Goal: Task Accomplishment & Management: Manage account settings

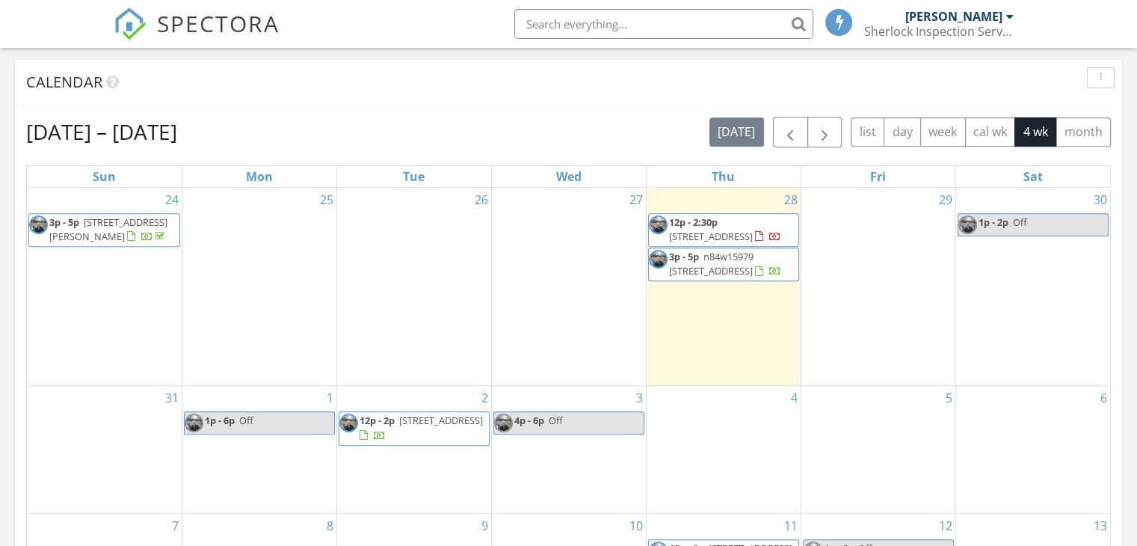
scroll to position [7, 7]
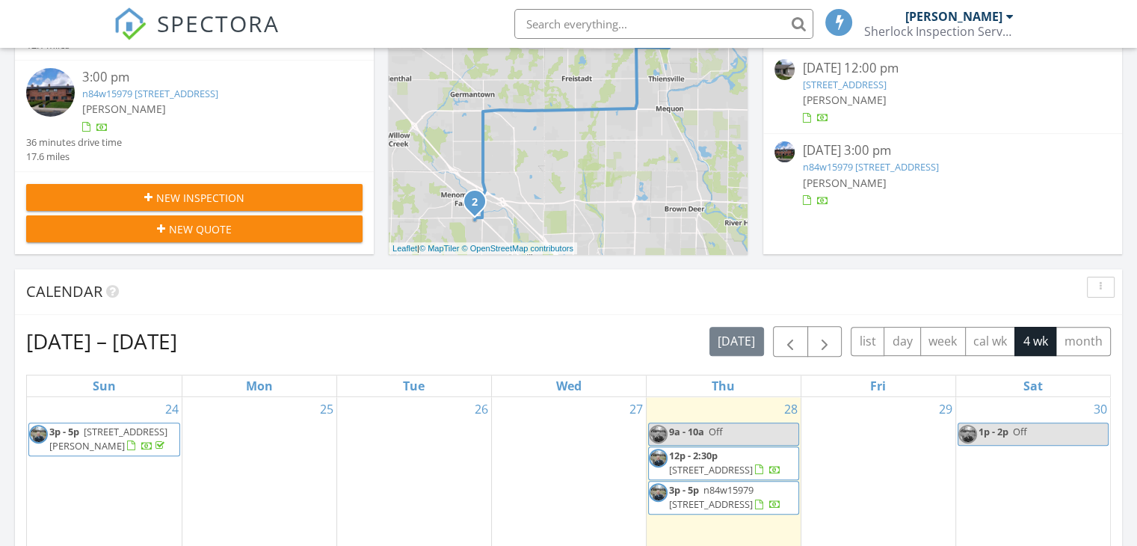
scroll to position [13, 0]
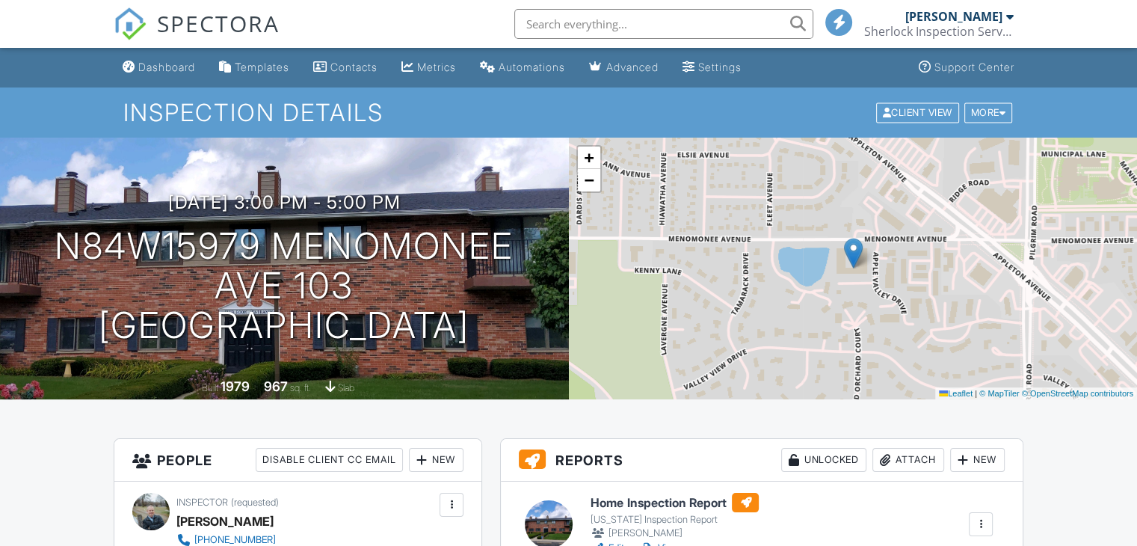
scroll to position [75, 0]
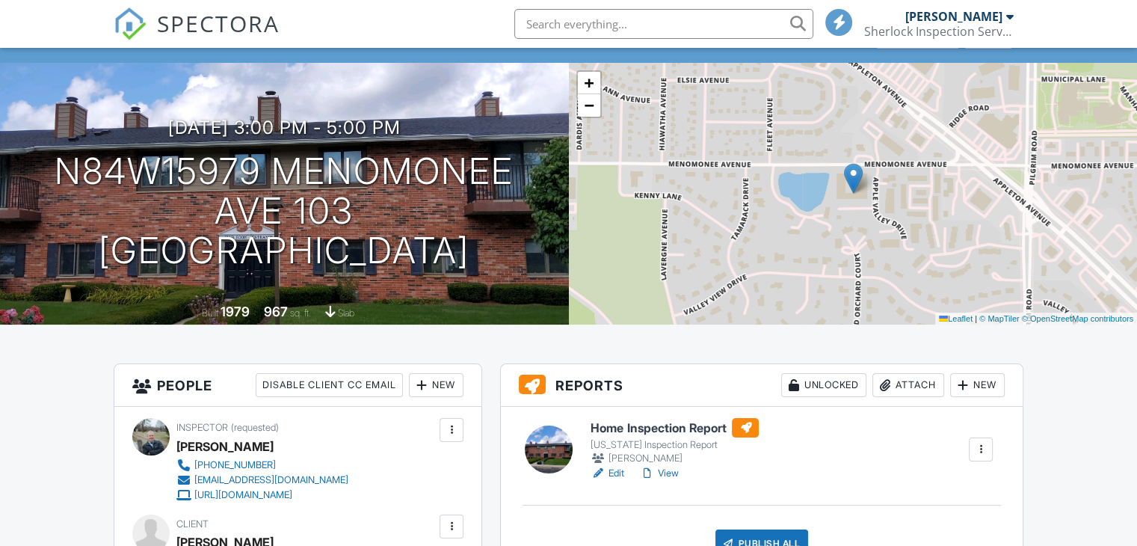
click at [670, 471] on link "View" at bounding box center [658, 473] width 39 height 15
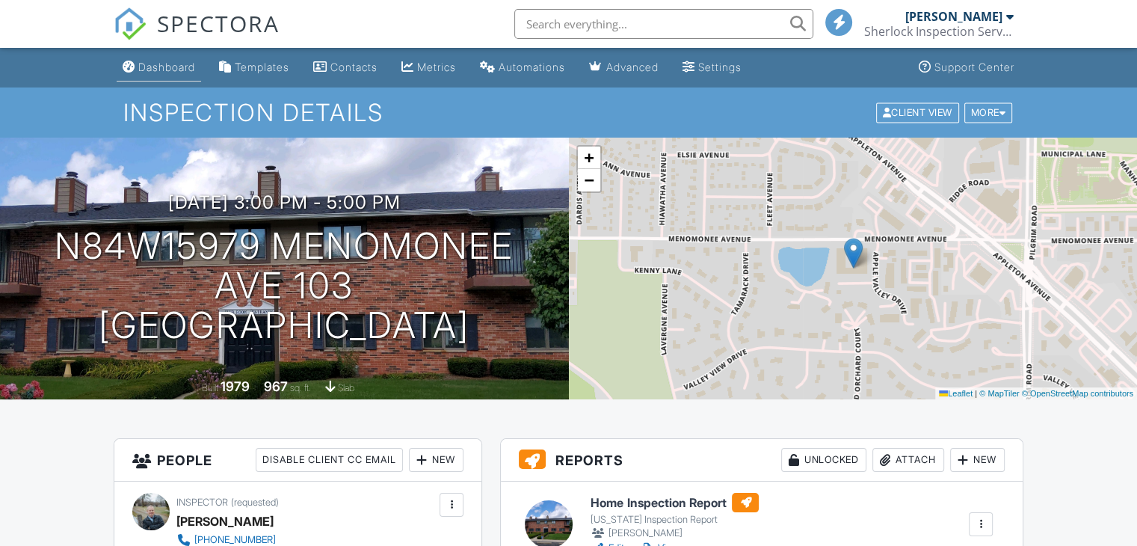
click at [157, 70] on div "Dashboard" at bounding box center [166, 67] width 57 height 13
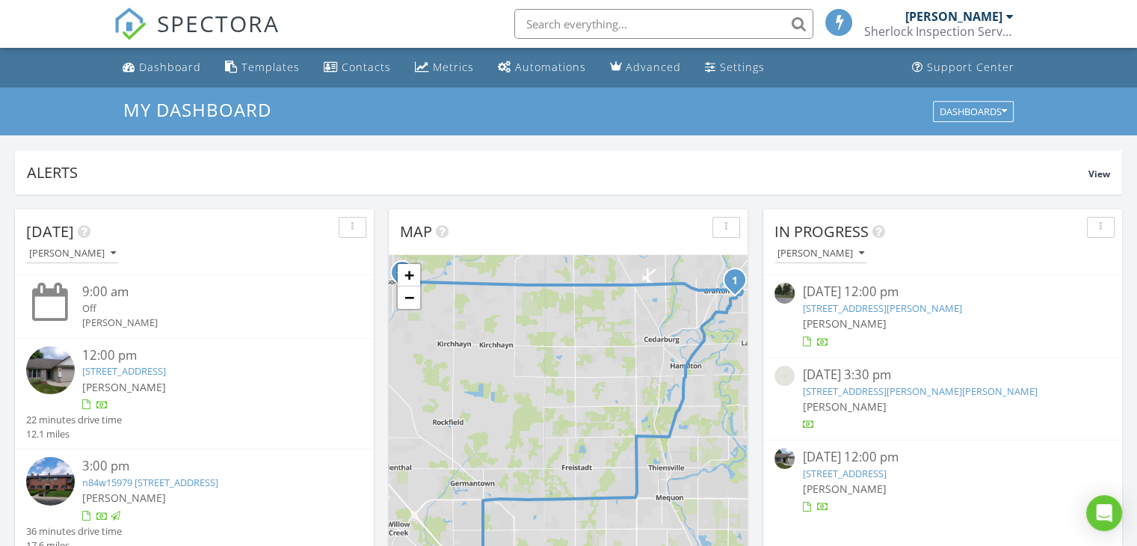
scroll to position [75, 0]
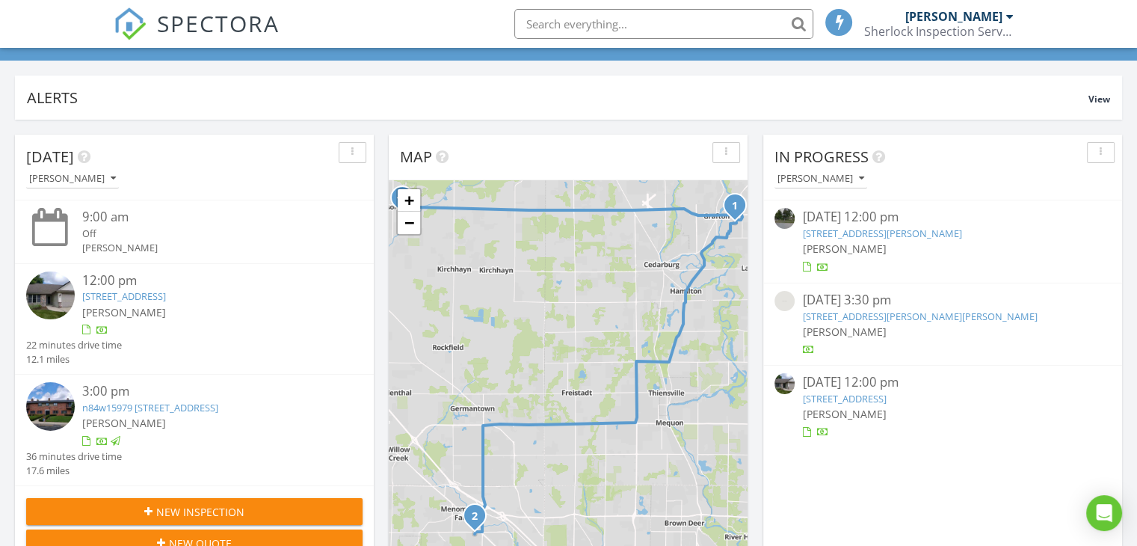
click at [869, 395] on link "1910 Cedar St, Grafton, WI 53024" at bounding box center [844, 398] width 84 height 13
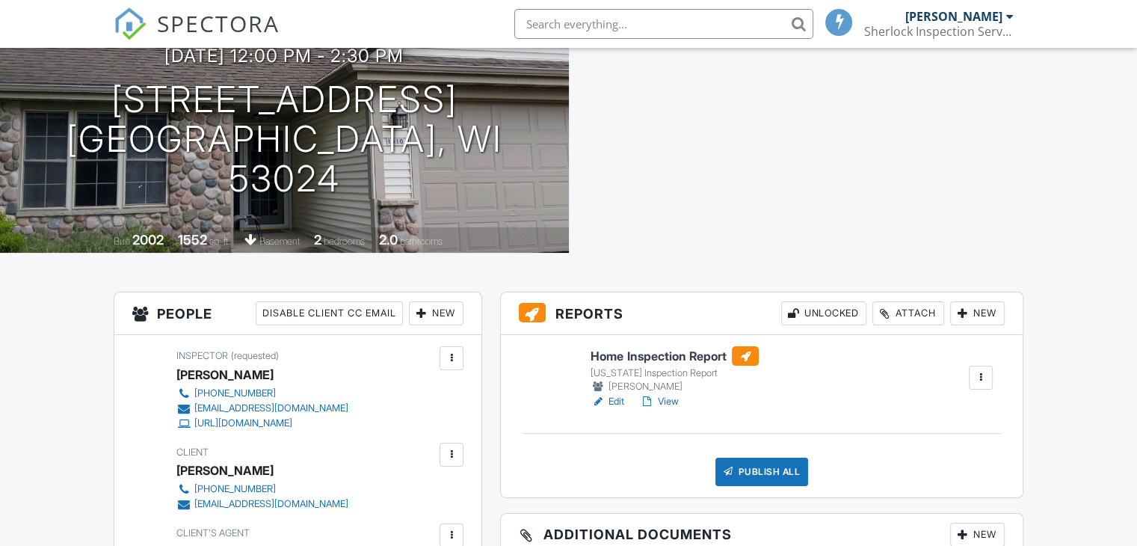
scroll to position [149, 0]
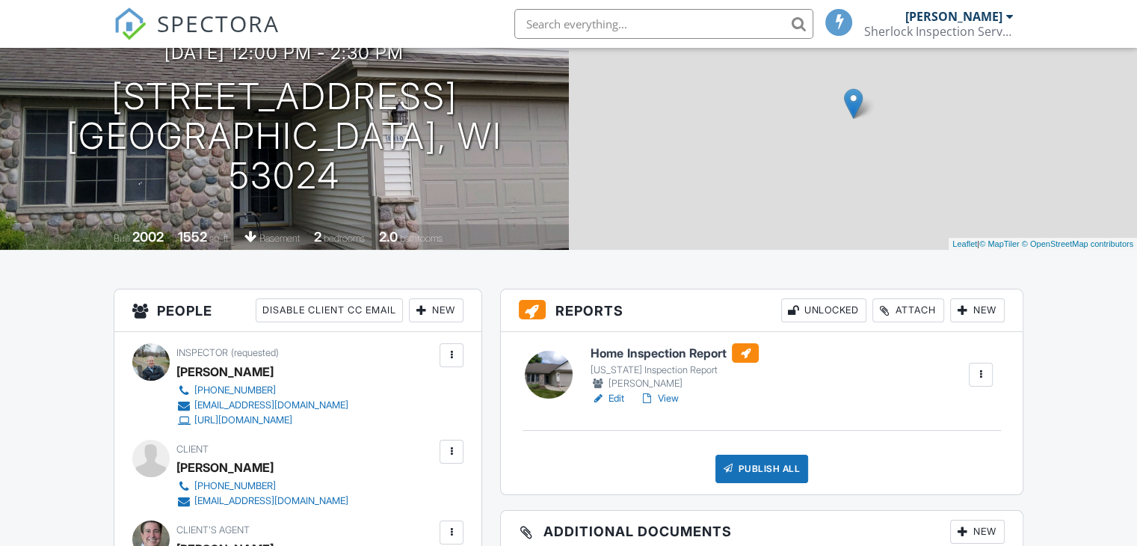
click at [674, 395] on link "View" at bounding box center [658, 398] width 39 height 15
